Goal: Transaction & Acquisition: Purchase product/service

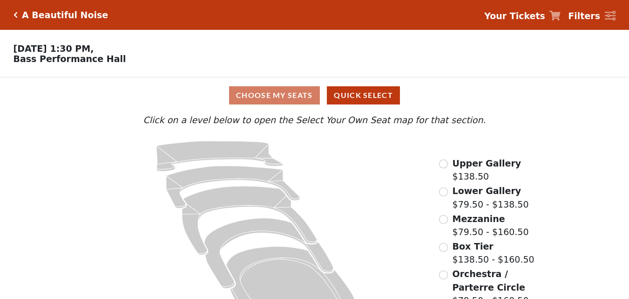
scroll to position [34, 0]
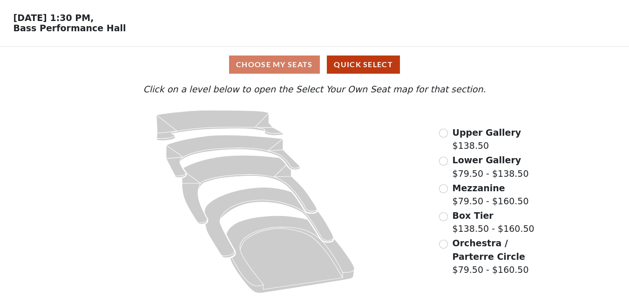
click at [486, 133] on span "Upper Gallery" at bounding box center [487, 132] width 69 height 10
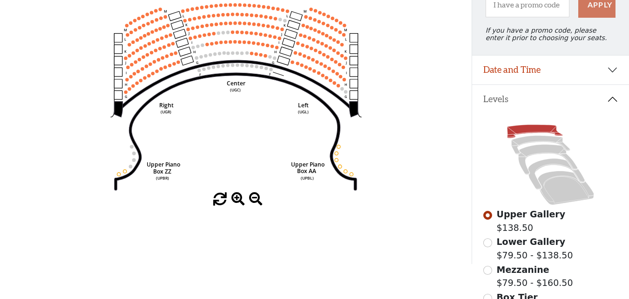
scroll to position [140, 0]
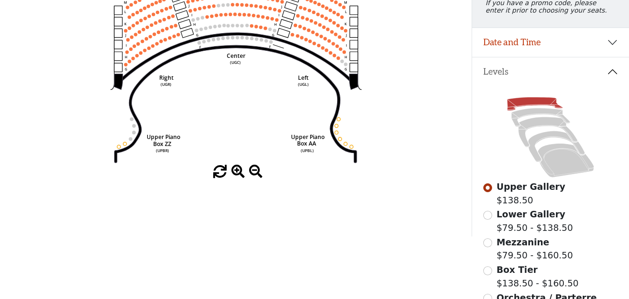
click at [240, 174] on span at bounding box center [238, 172] width 14 height 14
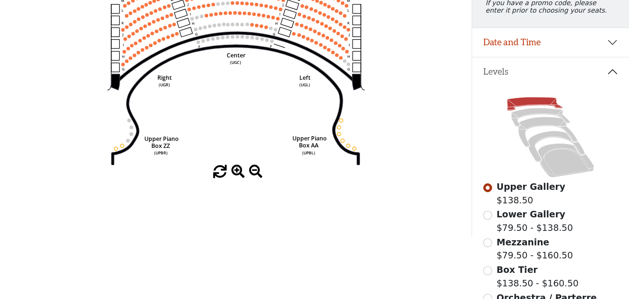
click at [240, 174] on span at bounding box center [238, 172] width 14 height 14
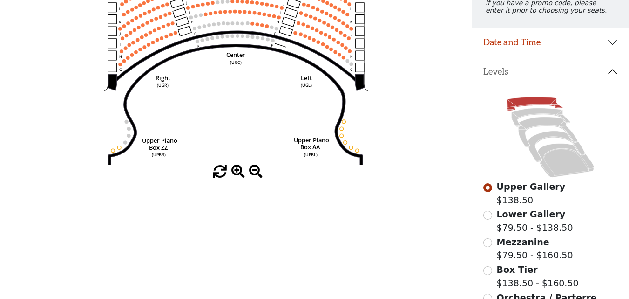
click at [240, 174] on span at bounding box center [238, 172] width 14 height 14
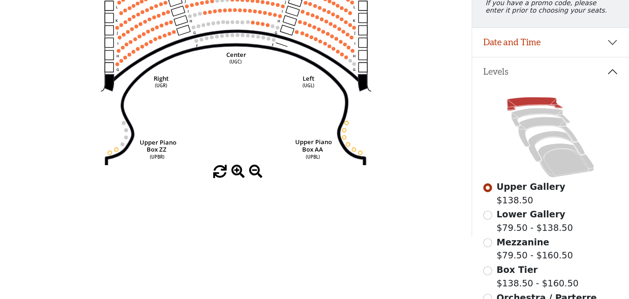
click at [240, 174] on span at bounding box center [238, 172] width 14 height 14
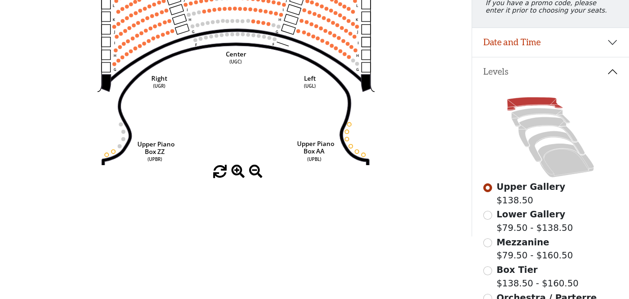
click at [240, 174] on span at bounding box center [238, 172] width 14 height 14
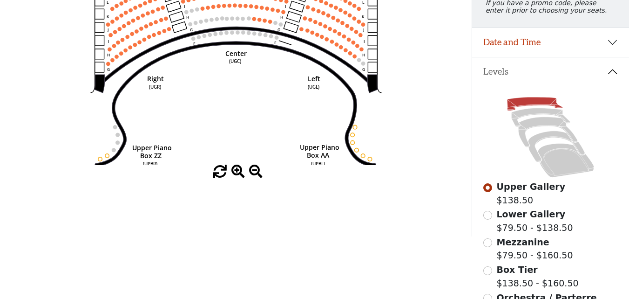
click at [240, 174] on span at bounding box center [238, 172] width 14 height 14
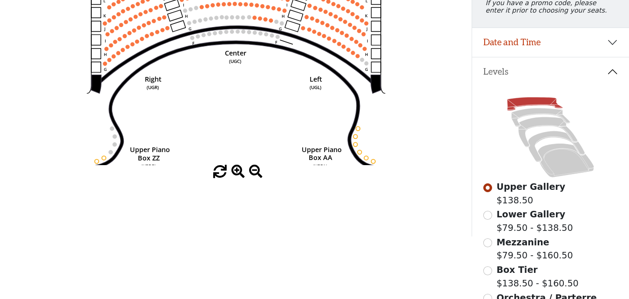
click at [240, 174] on span at bounding box center [238, 172] width 14 height 14
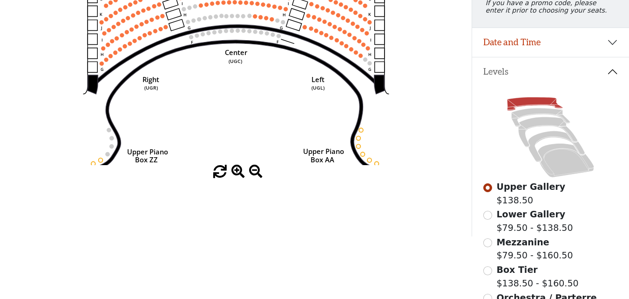
click at [240, 174] on span at bounding box center [238, 172] width 14 height 14
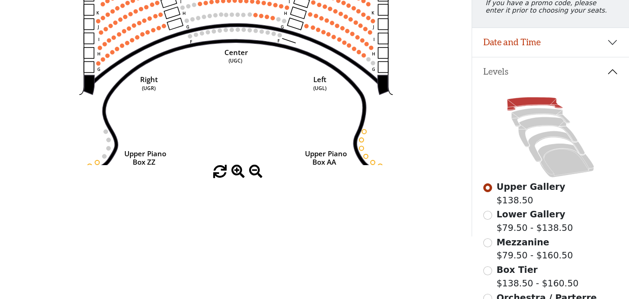
click at [240, 174] on span at bounding box center [238, 172] width 14 height 14
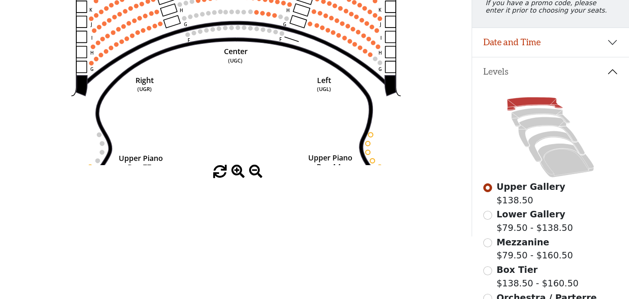
click at [240, 174] on span at bounding box center [238, 172] width 14 height 14
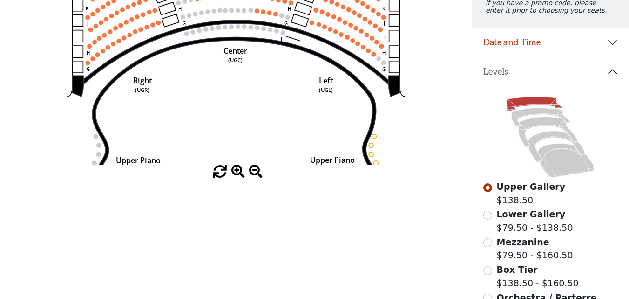
click at [240, 174] on span at bounding box center [238, 172] width 14 height 14
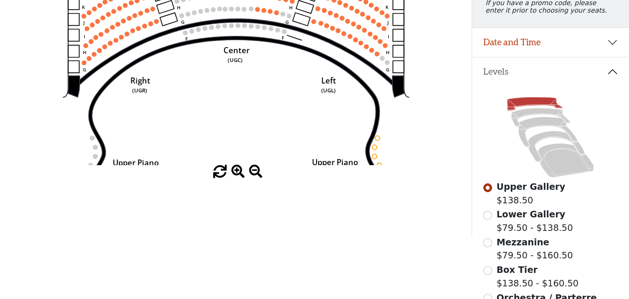
click at [240, 174] on span at bounding box center [238, 172] width 14 height 14
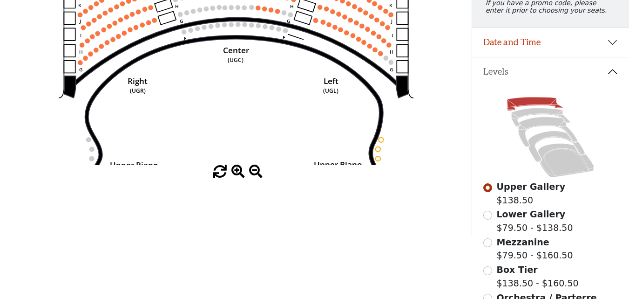
click at [240, 174] on span at bounding box center [238, 172] width 14 height 14
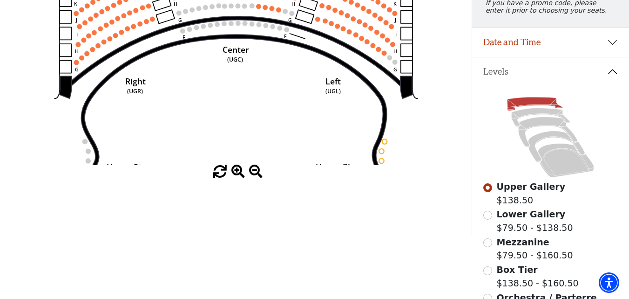
click at [240, 174] on span at bounding box center [238, 172] width 14 height 14
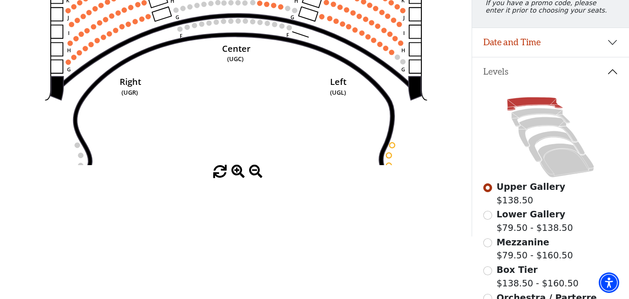
click at [240, 174] on span at bounding box center [238, 172] width 14 height 14
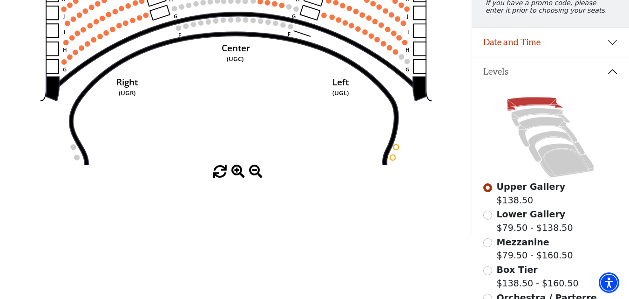
click at [240, 174] on span at bounding box center [238, 172] width 14 height 14
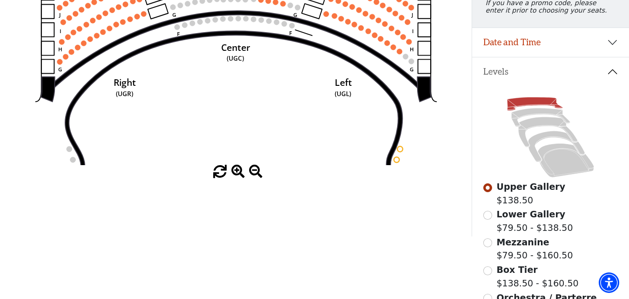
click at [240, 174] on span at bounding box center [238, 172] width 14 height 14
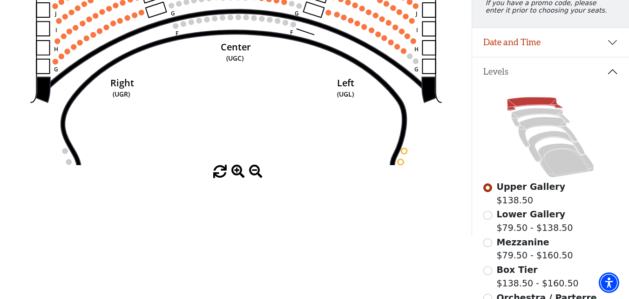
click at [240, 174] on span at bounding box center [238, 172] width 14 height 14
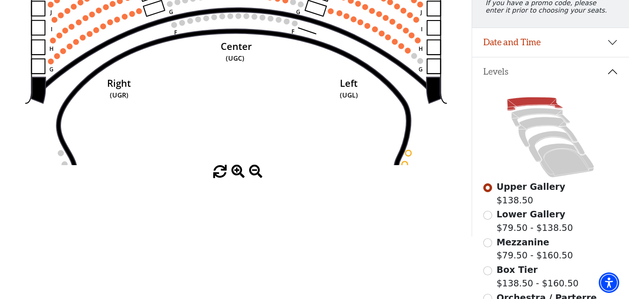
click at [240, 174] on span at bounding box center [238, 172] width 14 height 14
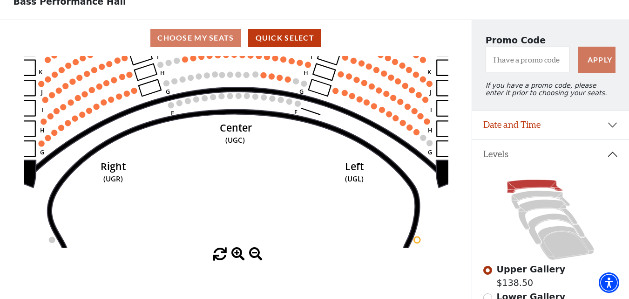
scroll to position [0, 0]
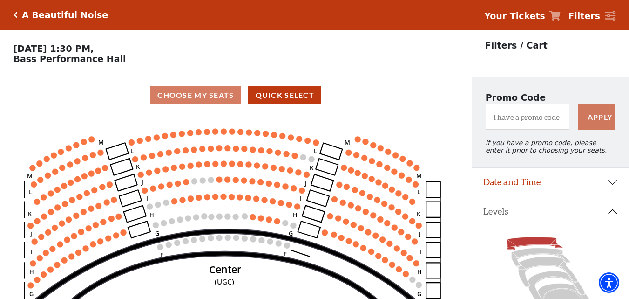
drag, startPoint x: 374, startPoint y: 172, endPoint x: 362, endPoint y: 260, distance: 88.8
click at [362, 260] on icon "Center (UGC) Right (UGR) Left (UGL) Upper Piano Box ZZ (UPBR) Upper Piano Box A…" at bounding box center [236, 208] width 425 height 191
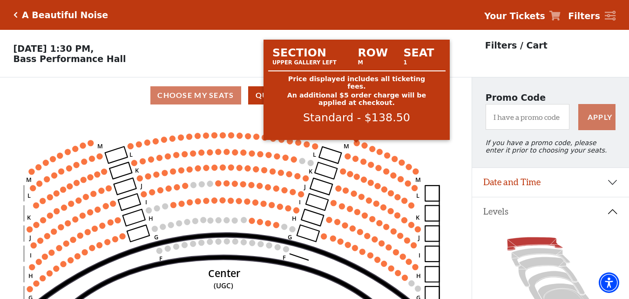
click at [357, 146] on circle at bounding box center [357, 143] width 6 height 6
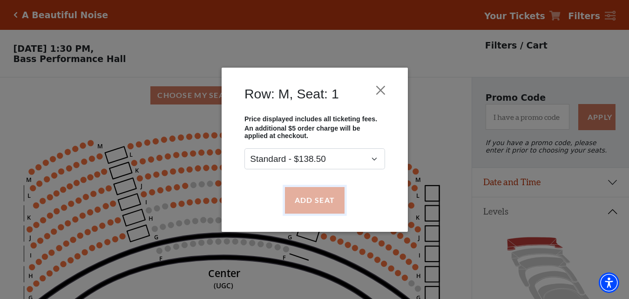
click at [322, 197] on button "Add Seat" at bounding box center [315, 200] width 60 height 26
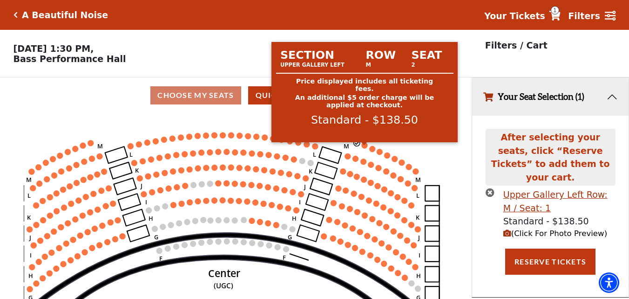
click at [366, 148] on circle at bounding box center [364, 145] width 6 height 6
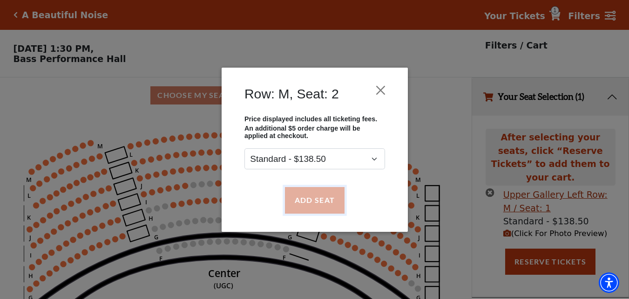
click at [327, 203] on button "Add Seat" at bounding box center [315, 200] width 60 height 26
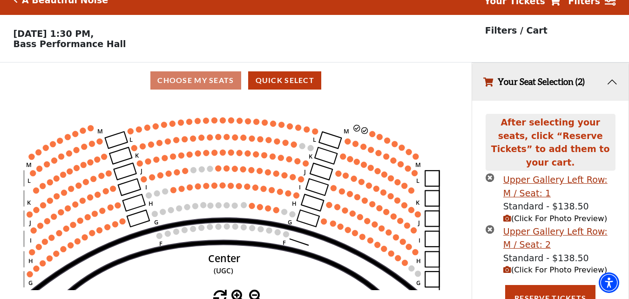
scroll to position [18, 0]
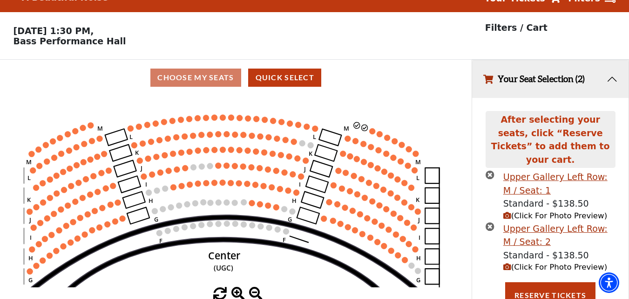
click at [373, 134] on circle at bounding box center [372, 131] width 6 height 6
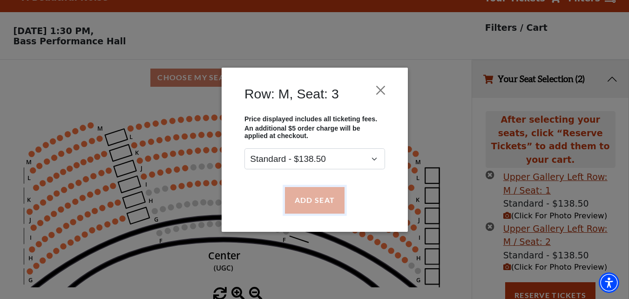
drag, startPoint x: 329, startPoint y: 196, endPoint x: 392, endPoint y: 163, distance: 70.6
click at [329, 196] on button "Add Seat" at bounding box center [315, 200] width 60 height 26
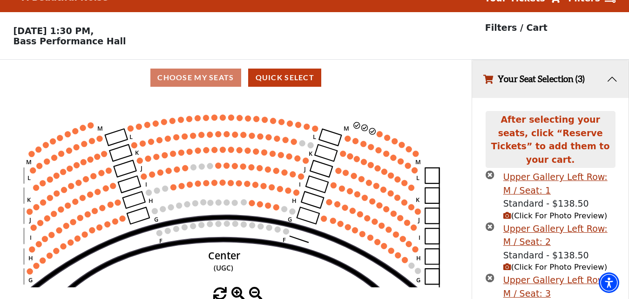
scroll to position [69, 0]
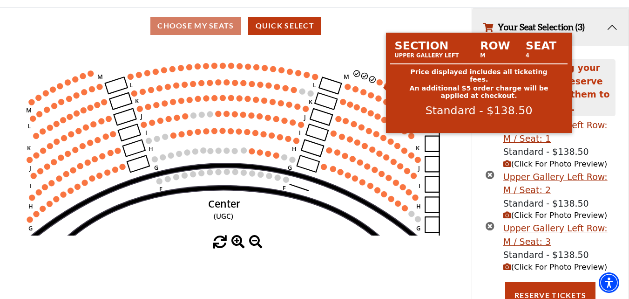
click at [379, 85] on circle at bounding box center [380, 82] width 6 height 6
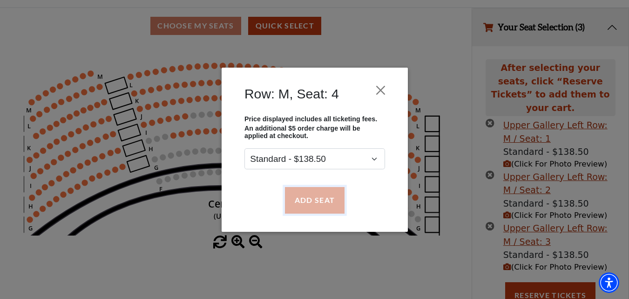
click at [318, 203] on button "Add Seat" at bounding box center [315, 200] width 60 height 26
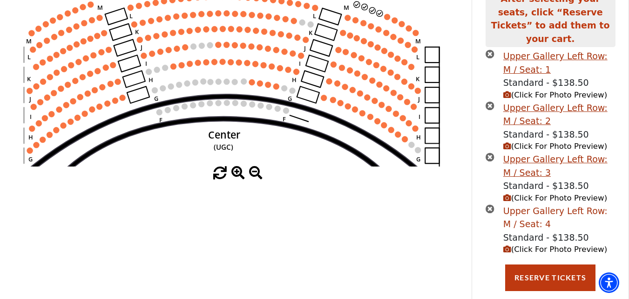
scroll to position [143, 0]
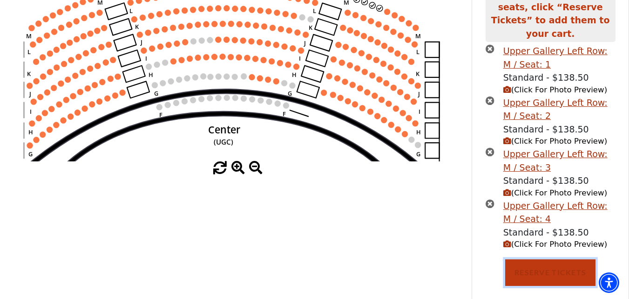
click at [565, 259] on button "Reserve Tickets" at bounding box center [550, 272] width 90 height 26
